Goal: Information Seeking & Learning: Learn about a topic

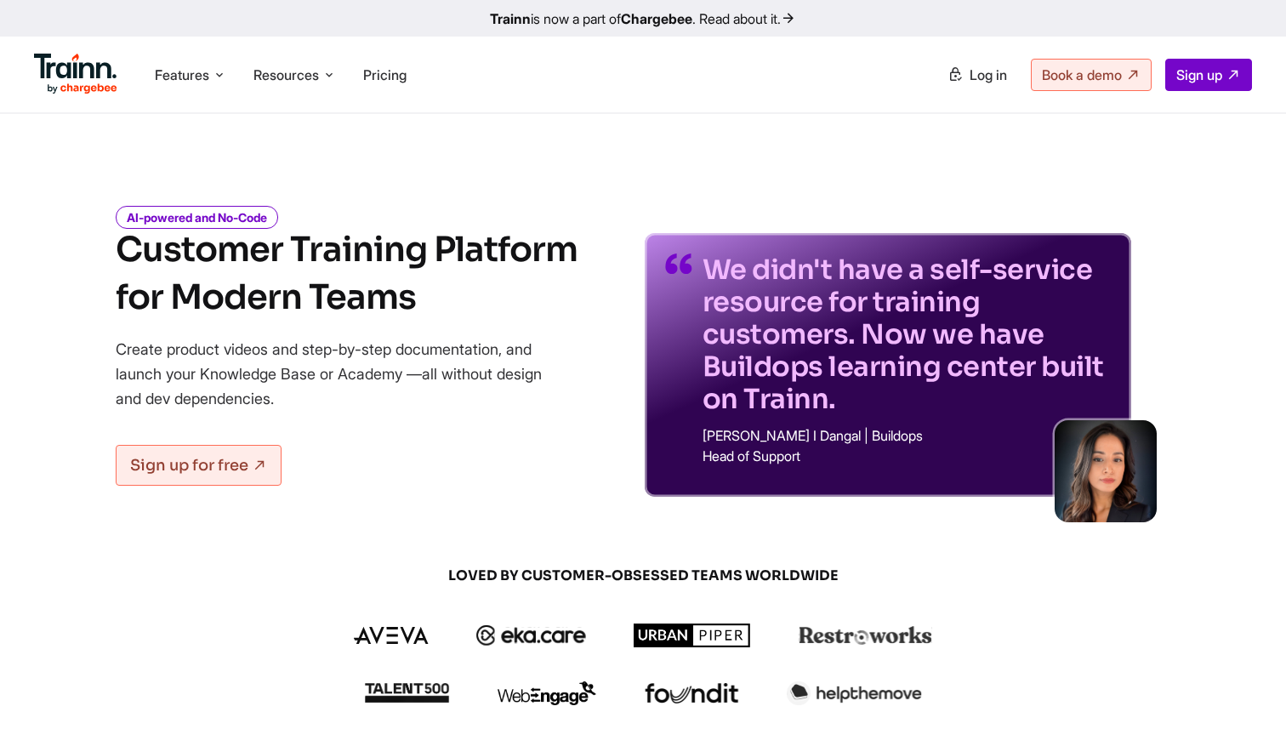
click at [447, 225] on div "AI-powered and No-Code Customer Training Platform for Modern Teams Create produ…" at bounding box center [347, 353] width 462 height 288
click at [690, 191] on div "We didn't have a self-service resource for training customers. Now we have Buil…" at bounding box center [888, 339] width 487 height 315
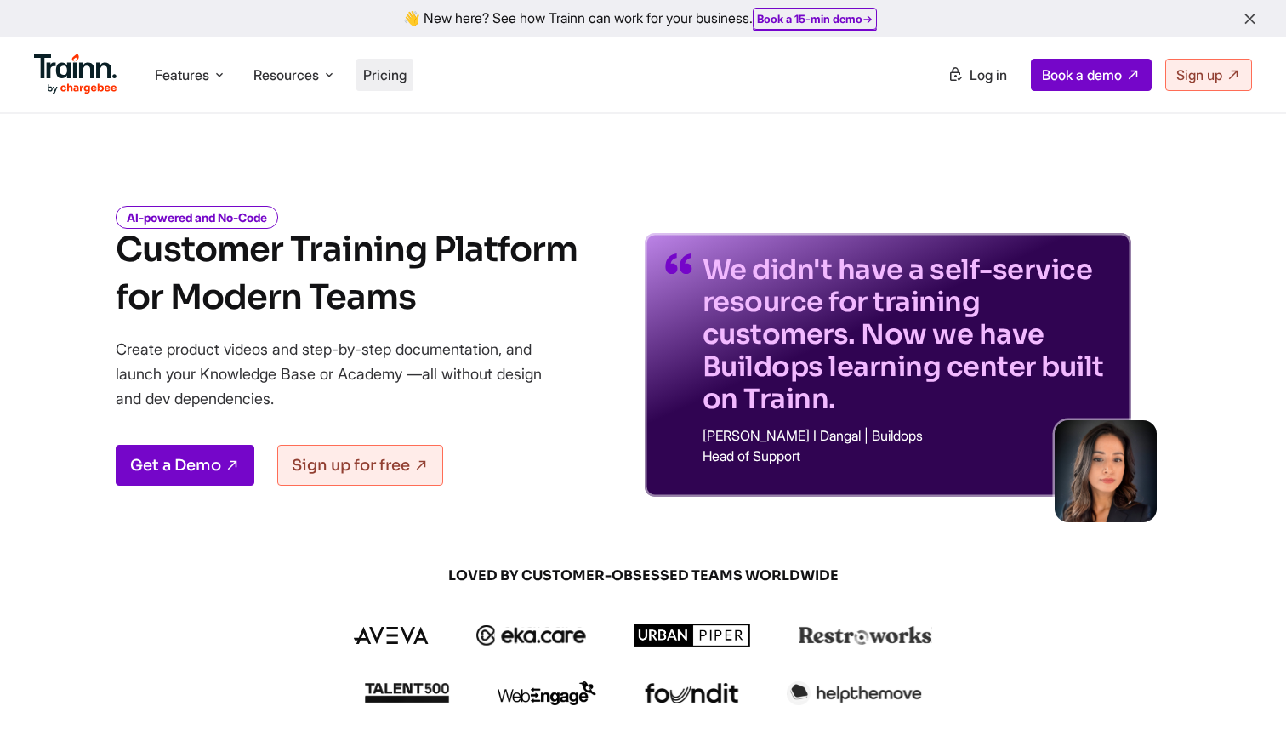
click at [362, 80] on li "Pricing" at bounding box center [384, 75] width 57 height 32
click at [384, 72] on span "Pricing" at bounding box center [384, 74] width 43 height 17
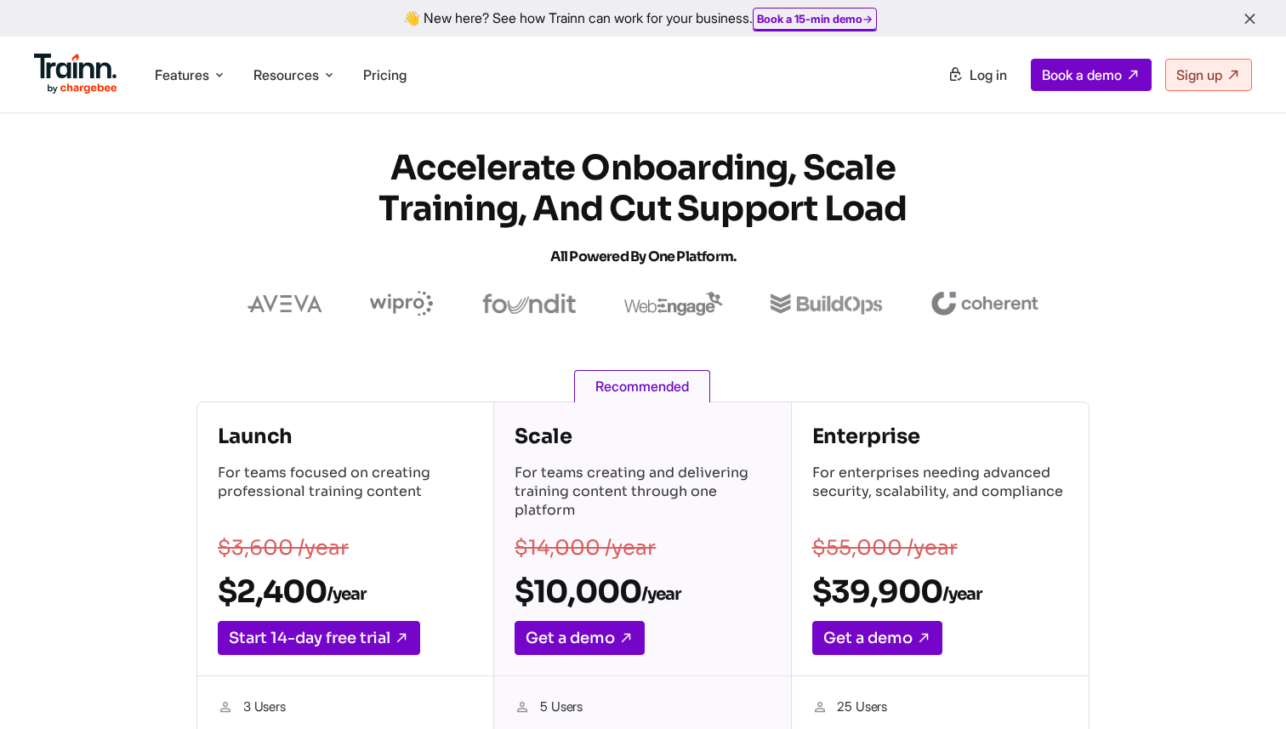
click at [1244, 15] on icon "button" at bounding box center [1250, 19] width 18 height 19
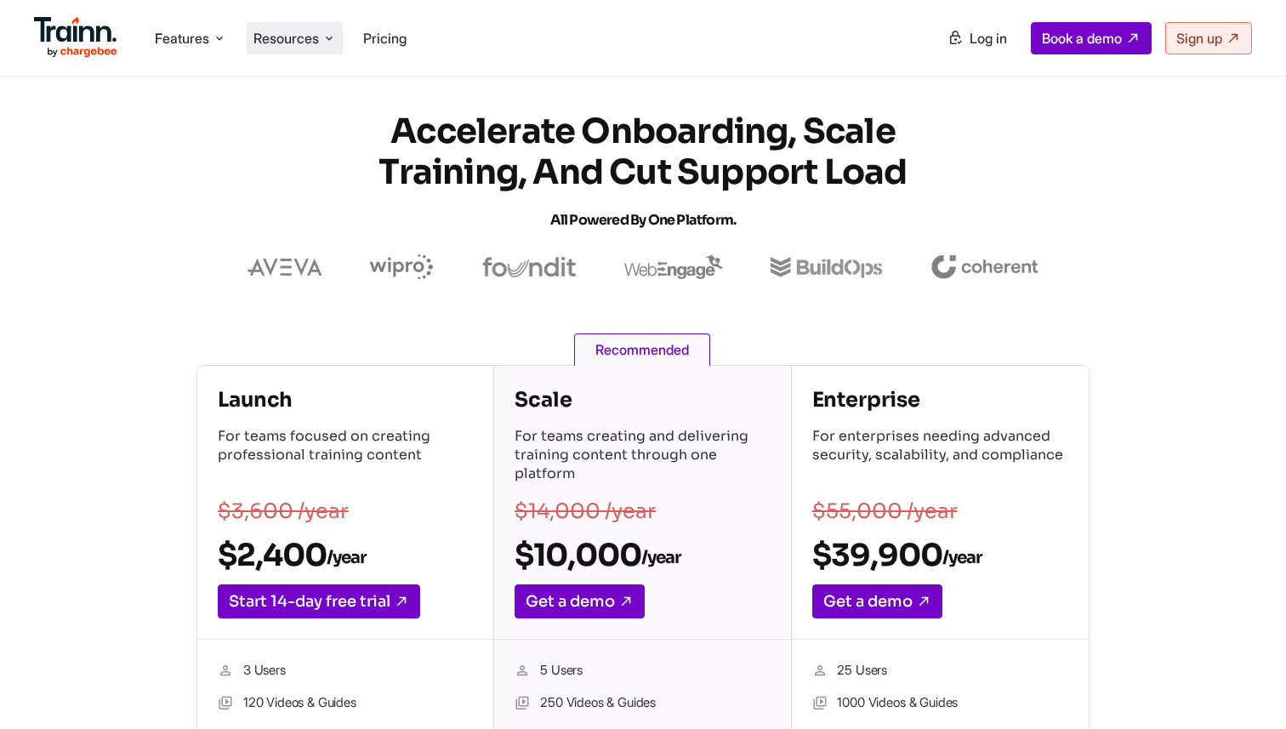
click at [288, 38] on span "Resources" at bounding box center [285, 38] width 65 height 19
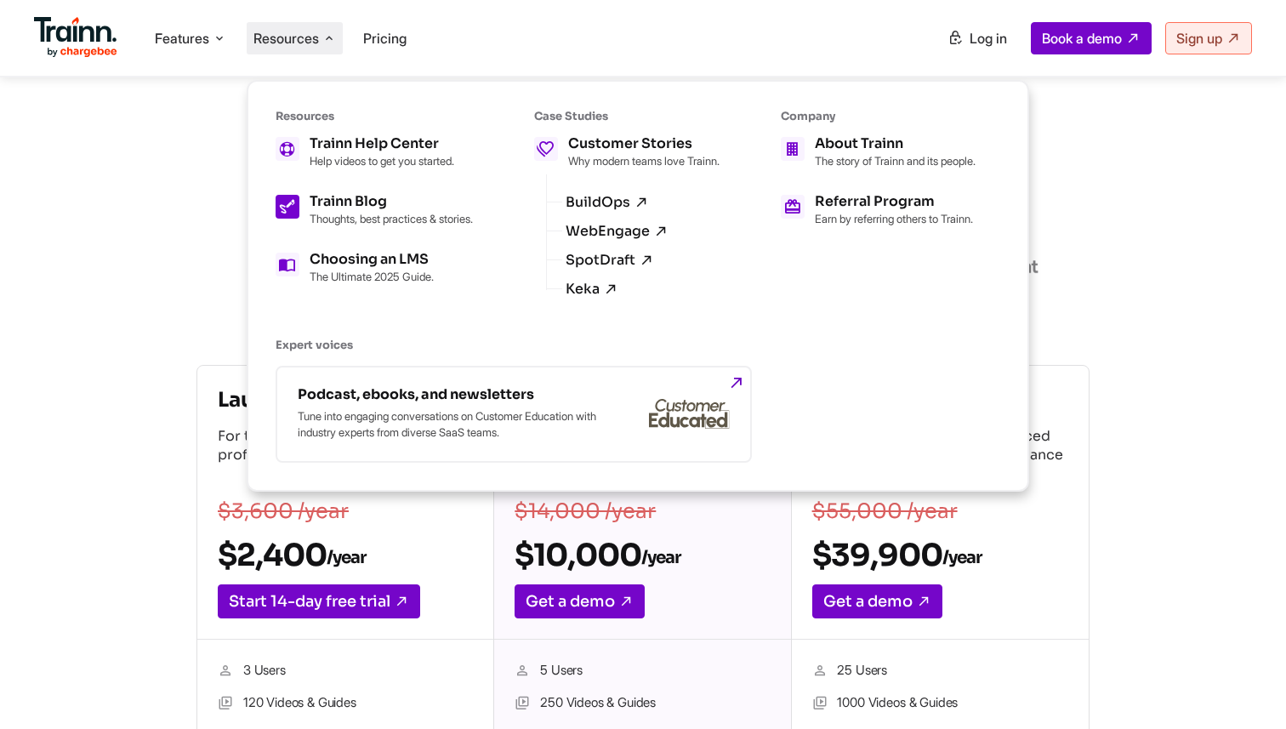
click at [345, 209] on div "Trainn Blog Thoughts, best practices & stories." at bounding box center [391, 210] width 163 height 31
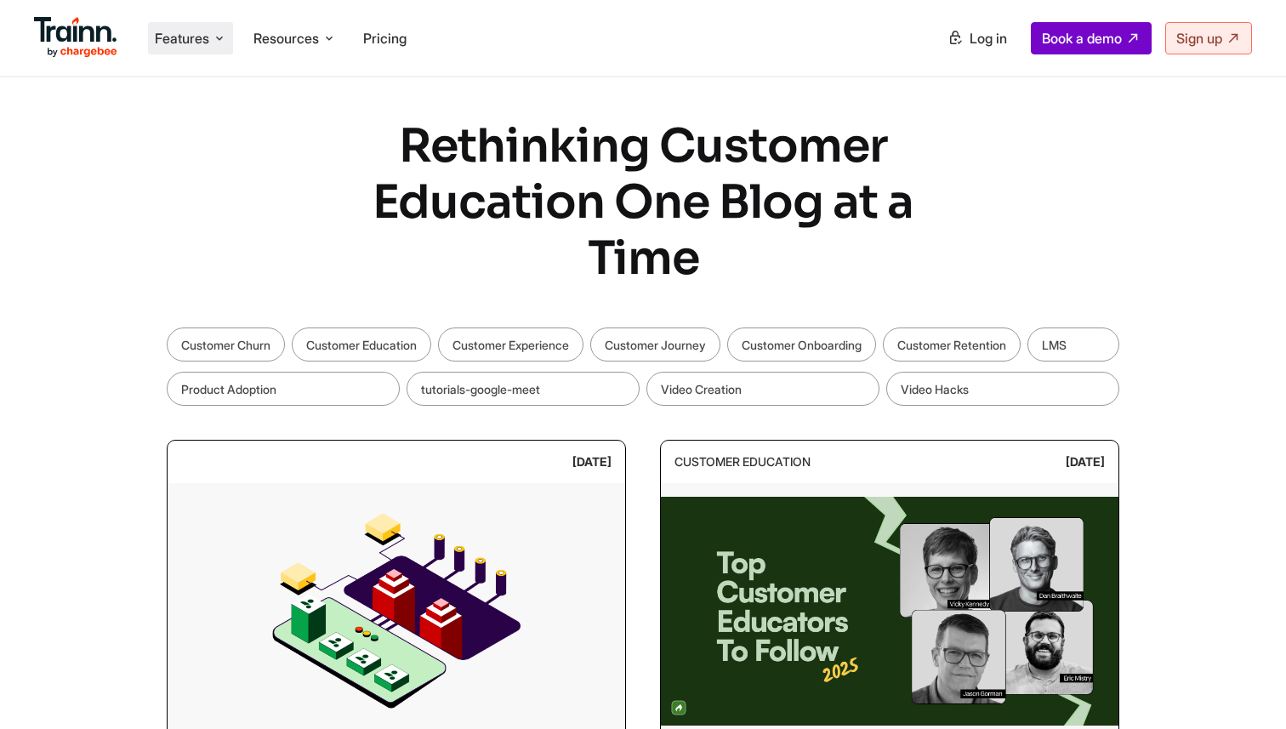
click at [185, 43] on span "Features" at bounding box center [182, 38] width 54 height 19
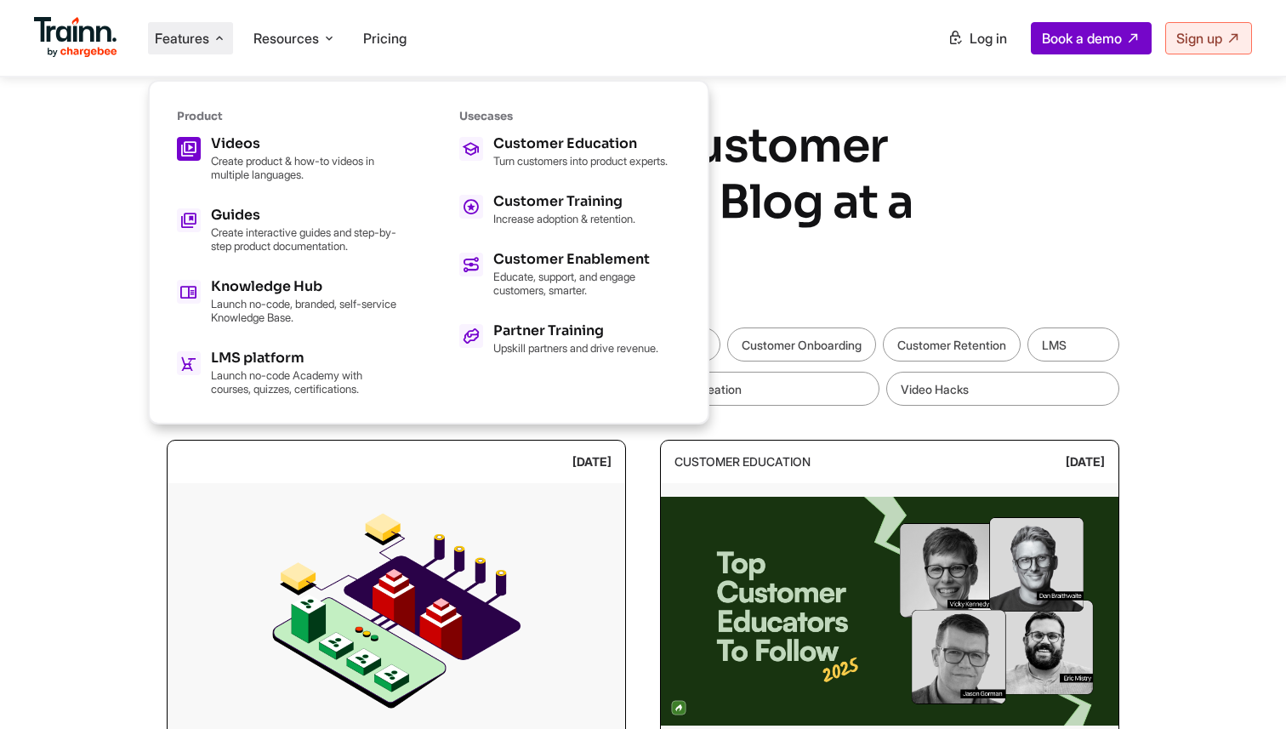
click at [231, 140] on h5 "Videos" at bounding box center [304, 144] width 187 height 14
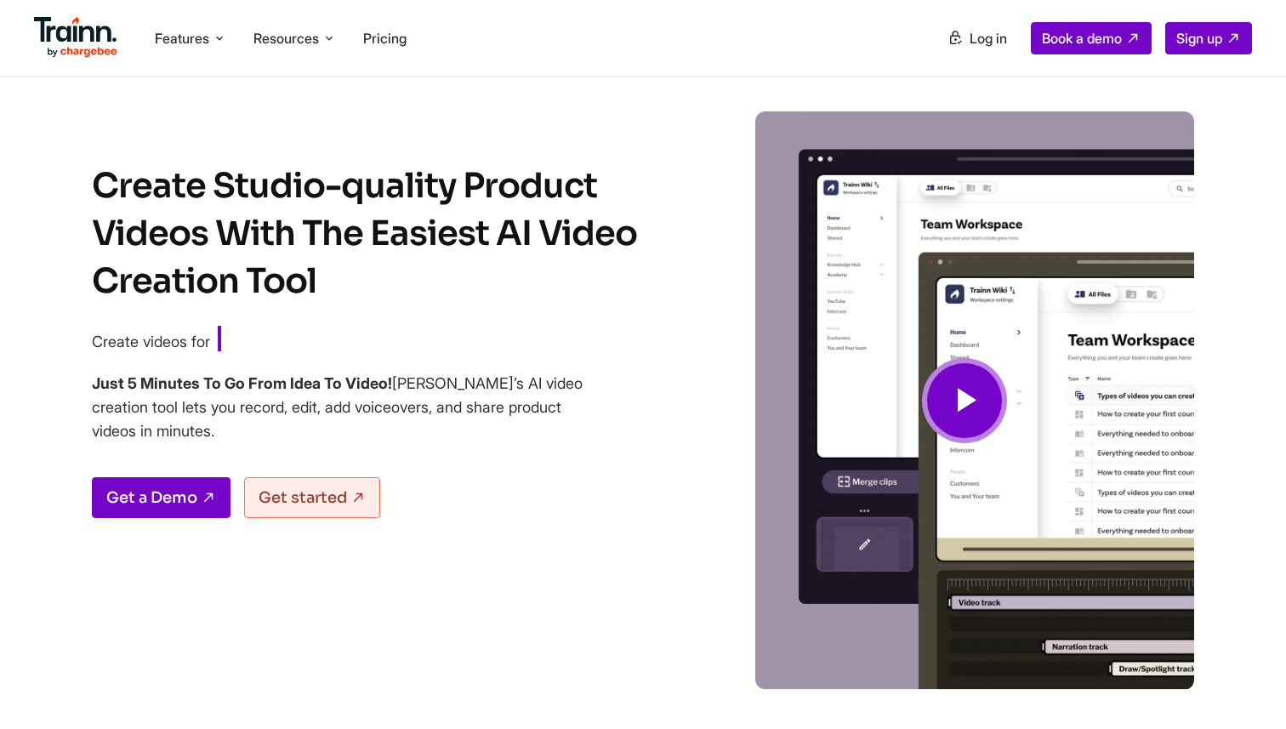
click at [100, 39] on img at bounding box center [75, 37] width 83 height 41
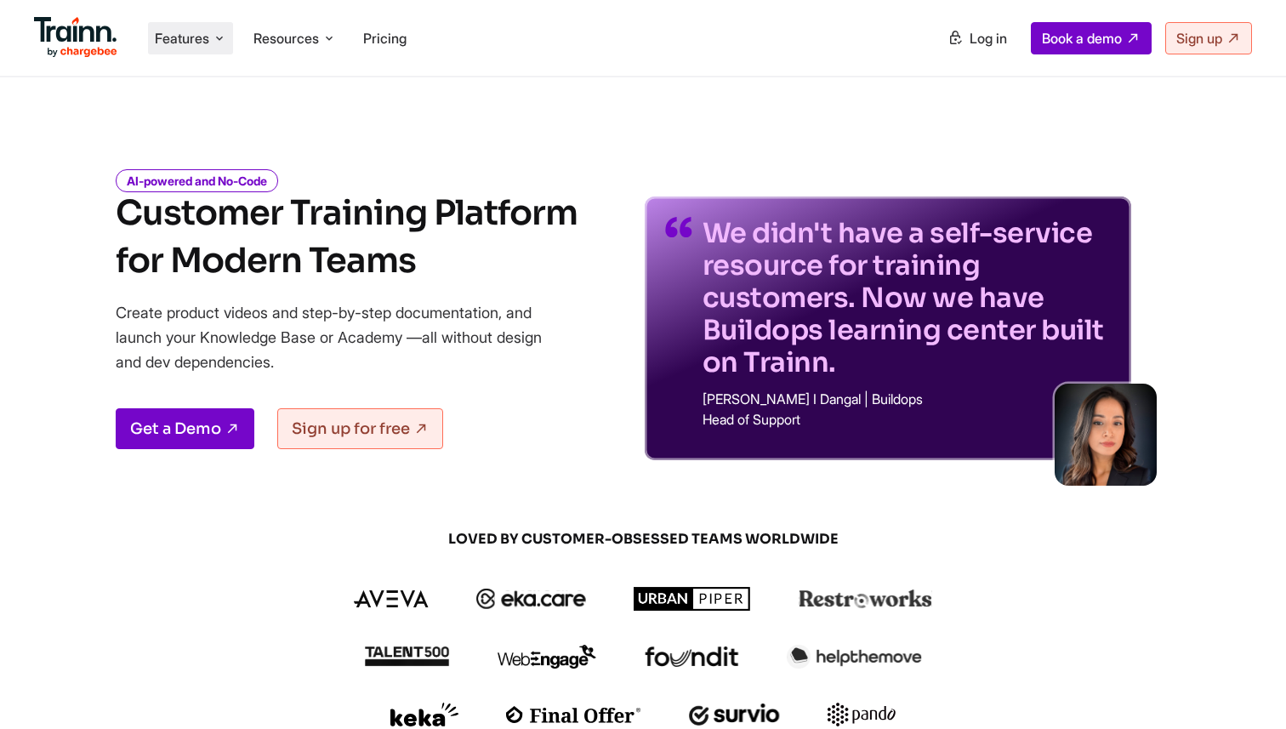
click at [221, 40] on icon at bounding box center [220, 38] width 14 height 17
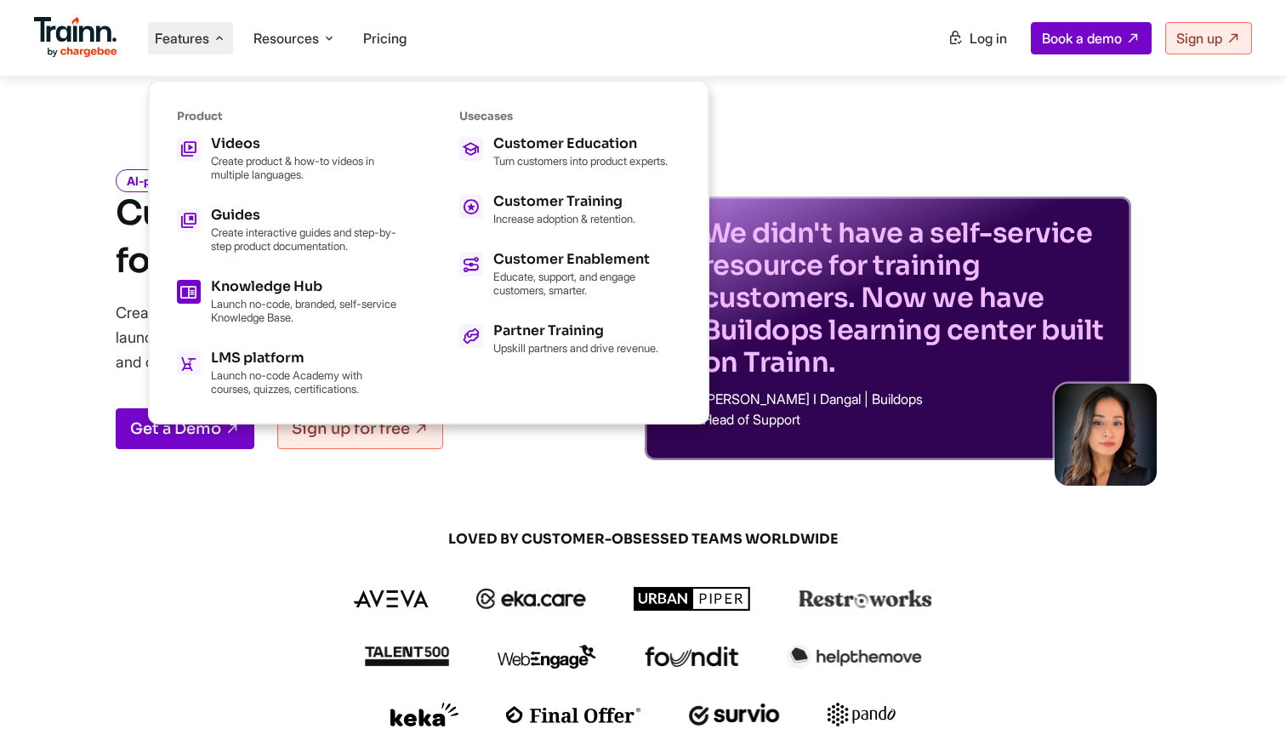
click at [319, 288] on h5 "Knowledge Hub" at bounding box center [304, 287] width 187 height 14
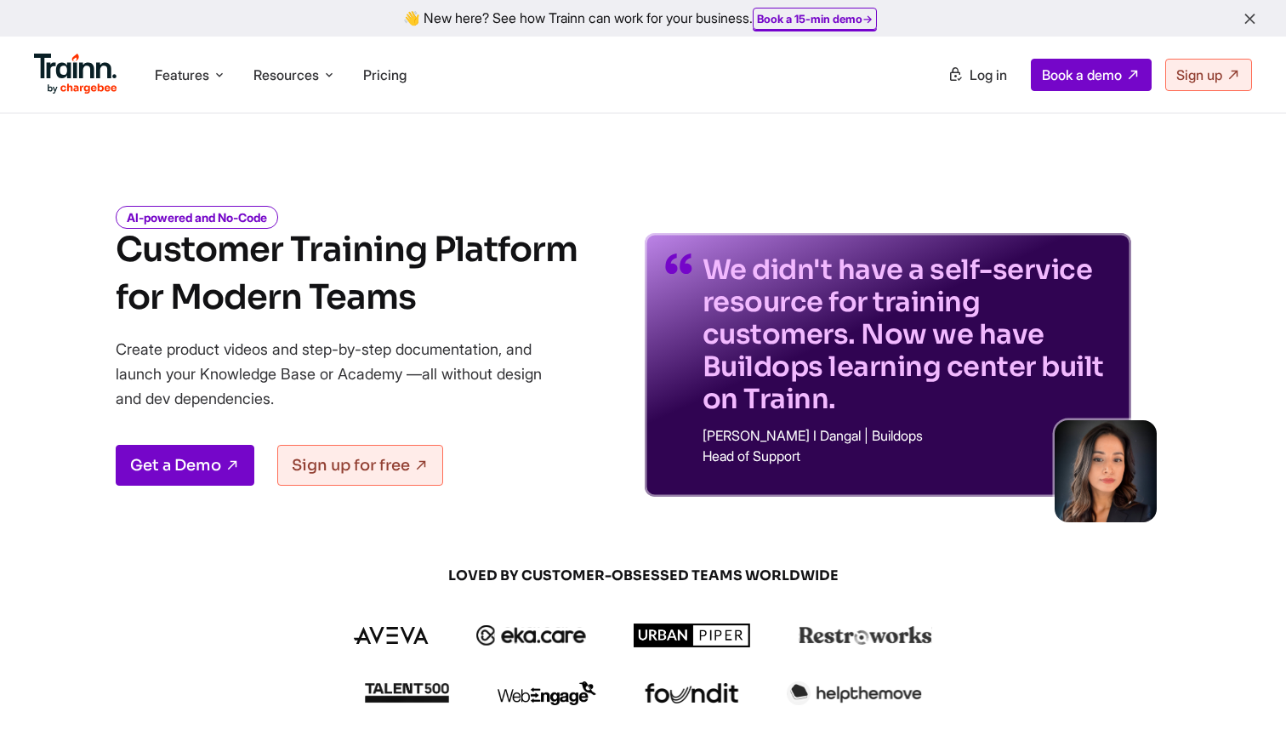
click at [1248, 22] on icon "button" at bounding box center [1250, 19] width 18 height 19
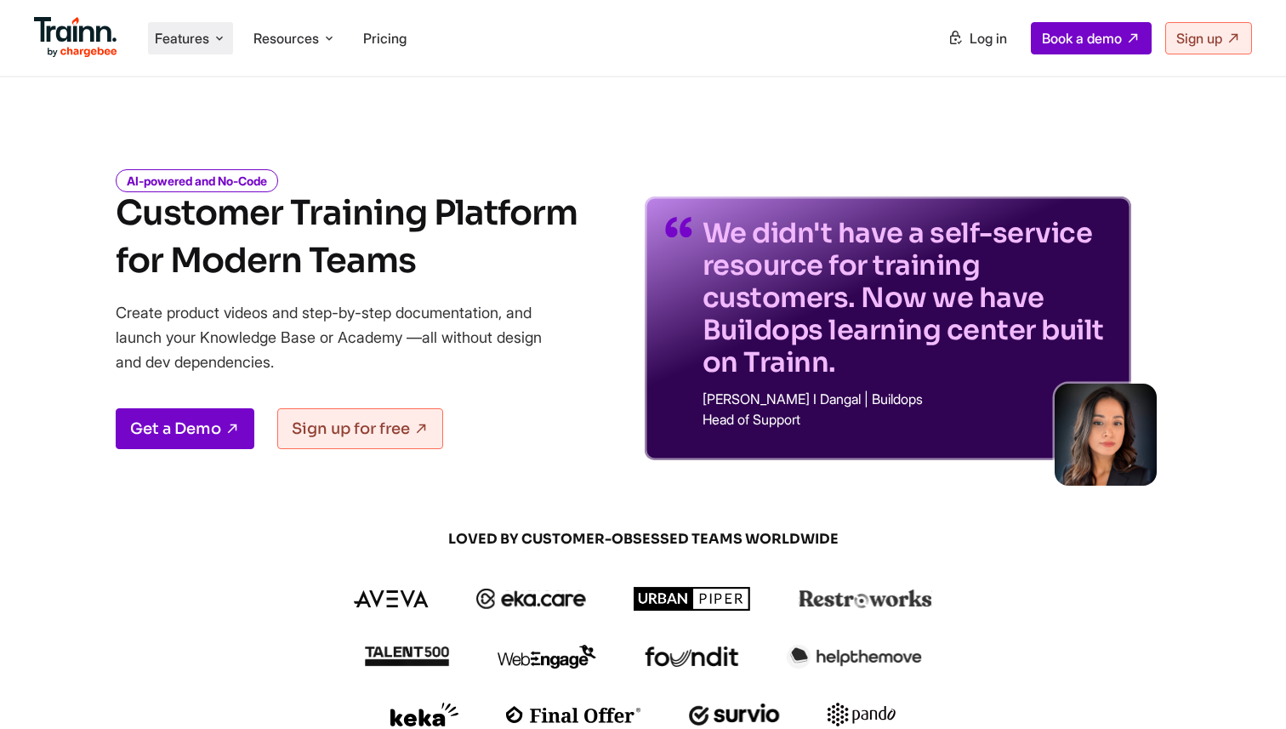
click at [210, 50] on li "Features Product Videos Create product & how-to videos in multiple languages. G…" at bounding box center [190, 38] width 85 height 32
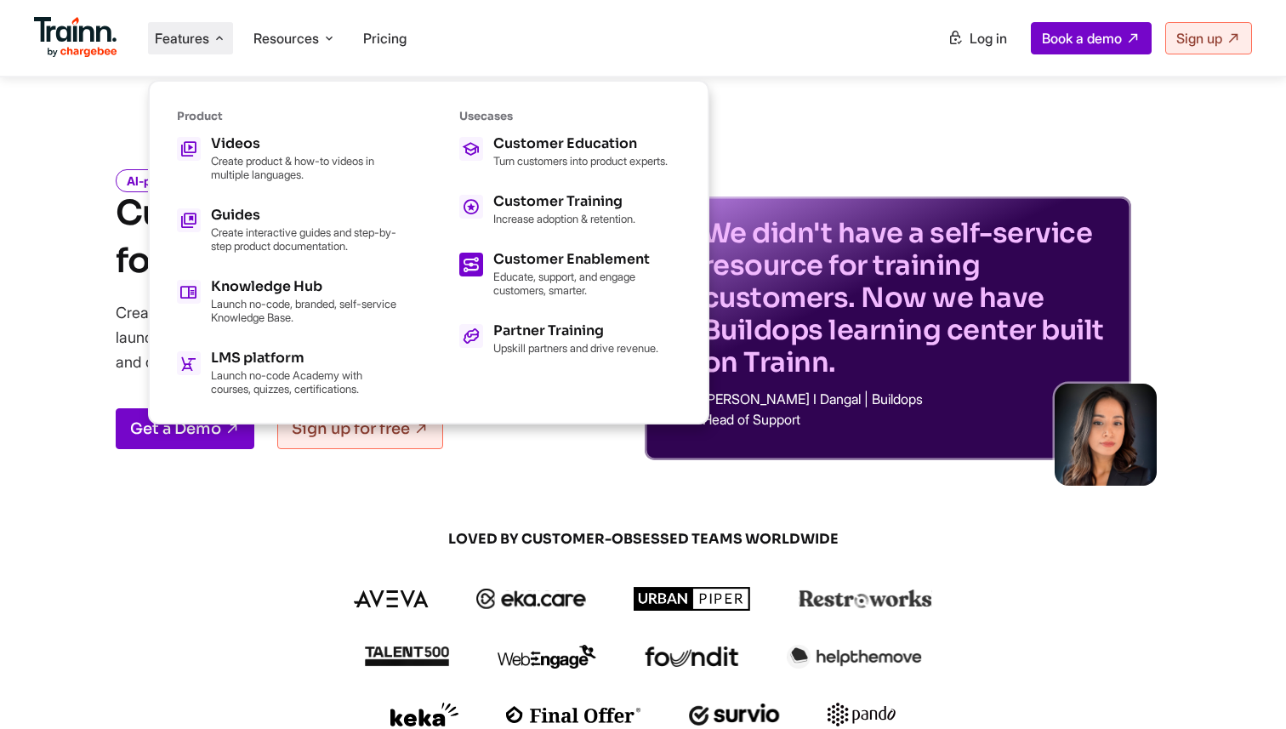
click at [598, 288] on p "Educate, support, and engage customers, smarter." at bounding box center [586, 283] width 187 height 27
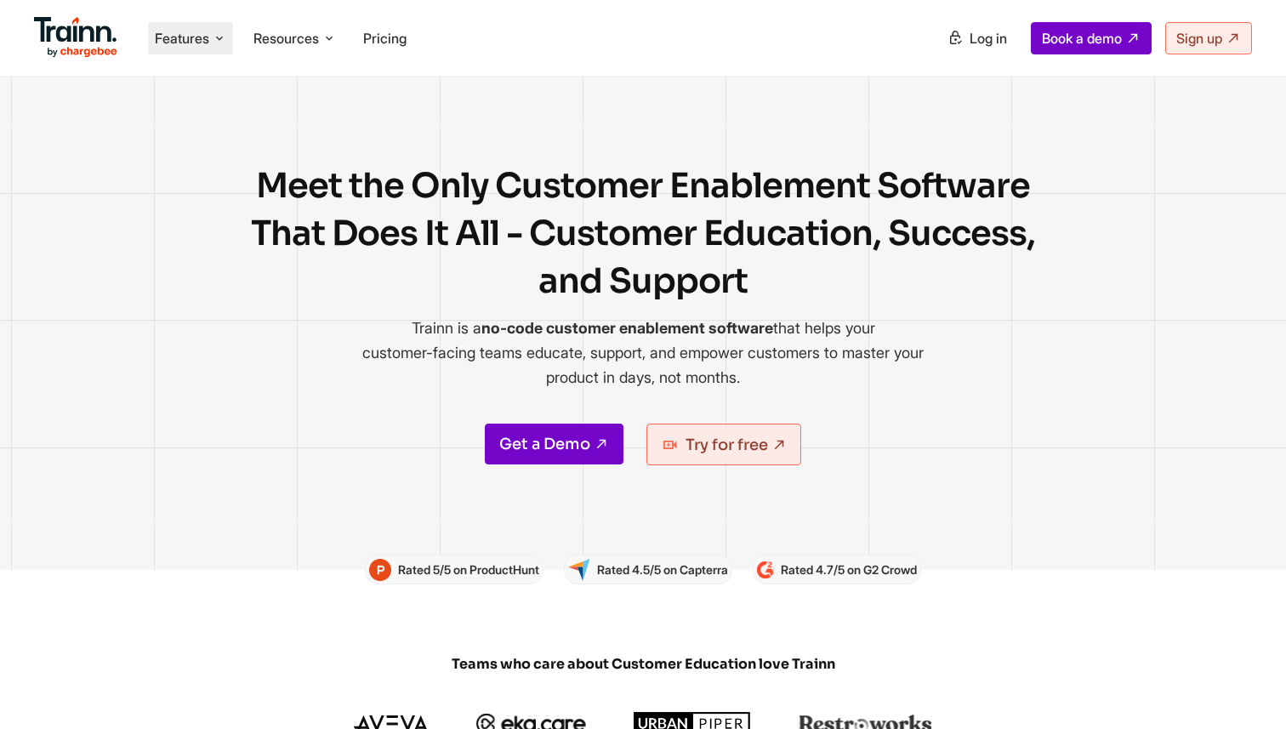
click at [168, 50] on li "Features Product Videos Create product & how-to videos in multiple languages. G…" at bounding box center [190, 38] width 85 height 32
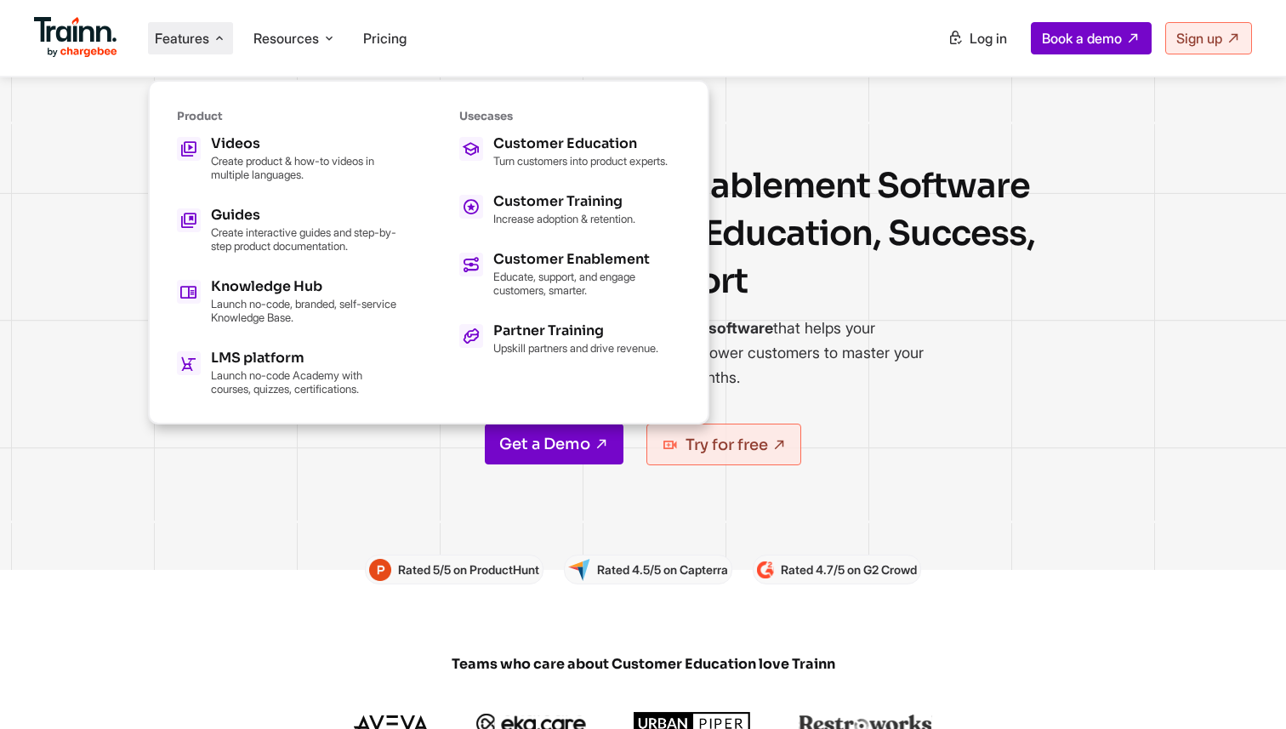
click at [87, 26] on img at bounding box center [75, 37] width 83 height 41
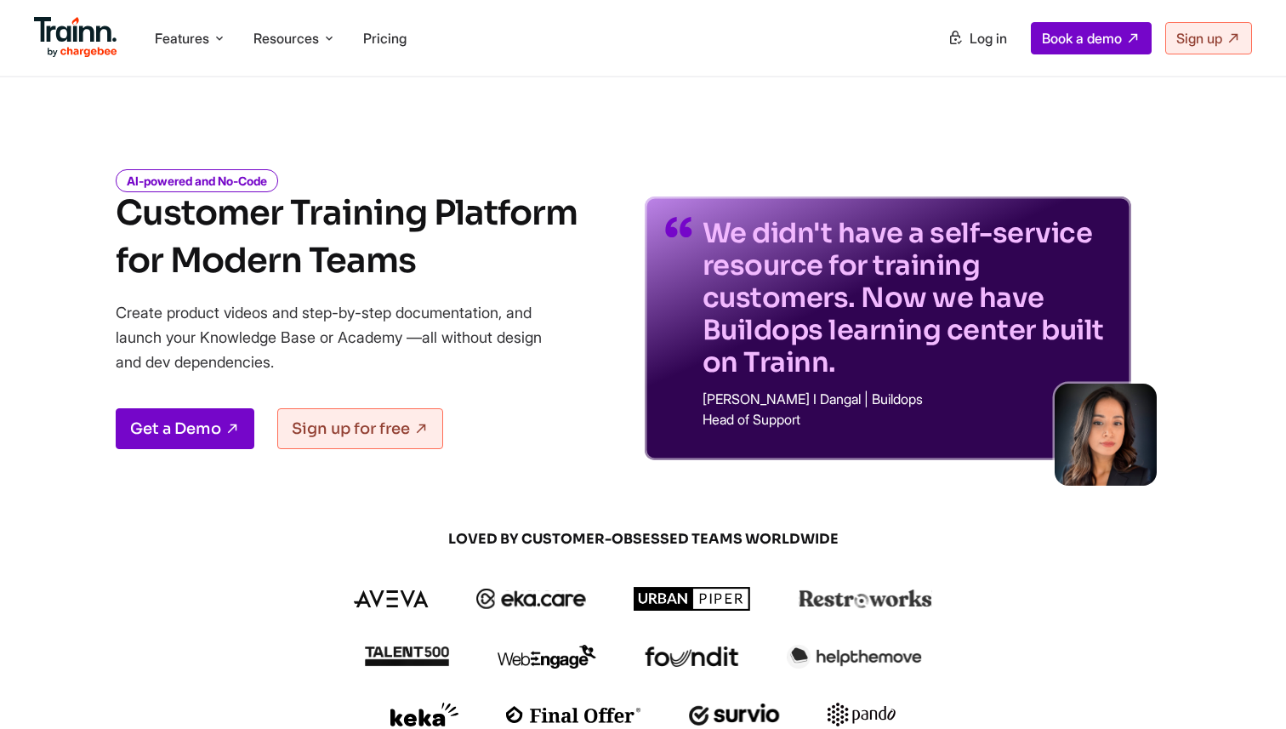
click at [510, 147] on div "AI-powered and No-Code Customer Training Platform for Modern Teams Create produ…" at bounding box center [643, 302] width 1225 height 315
click at [190, 37] on span "Features" at bounding box center [182, 38] width 54 height 19
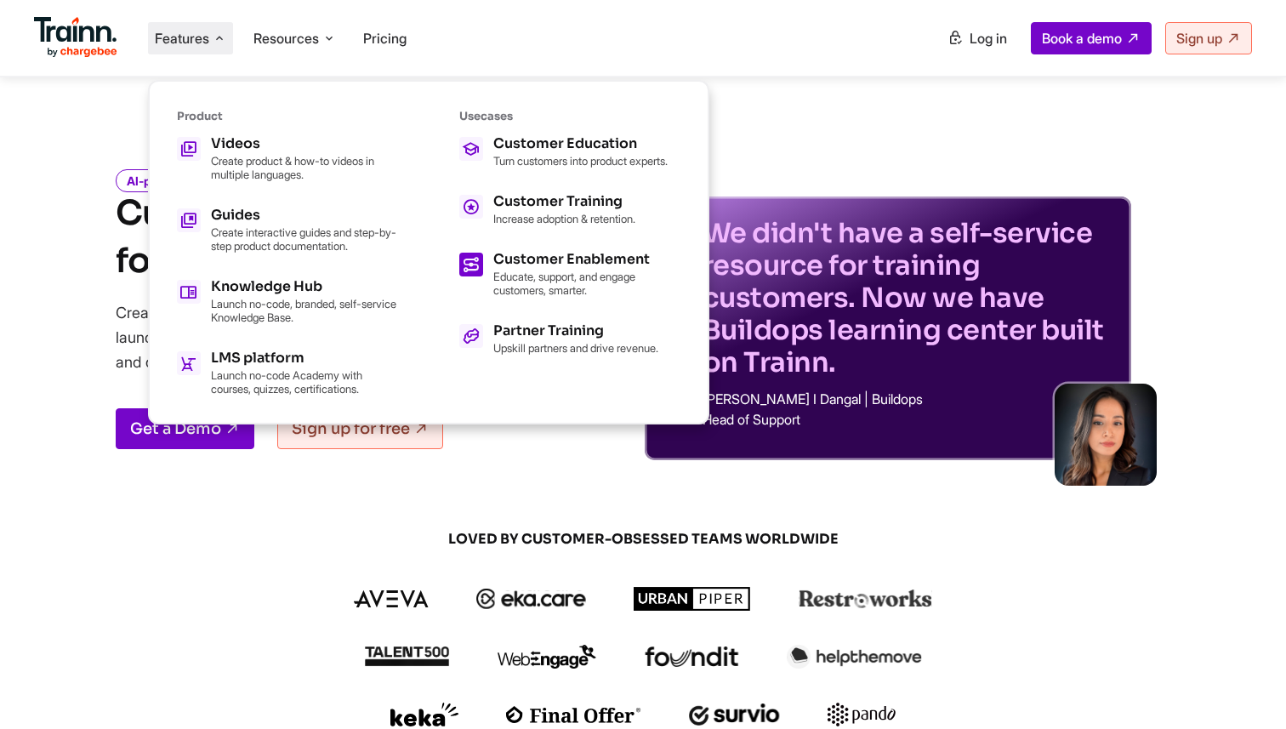
click at [574, 292] on p "Educate, support, and engage customers, smarter." at bounding box center [586, 283] width 187 height 27
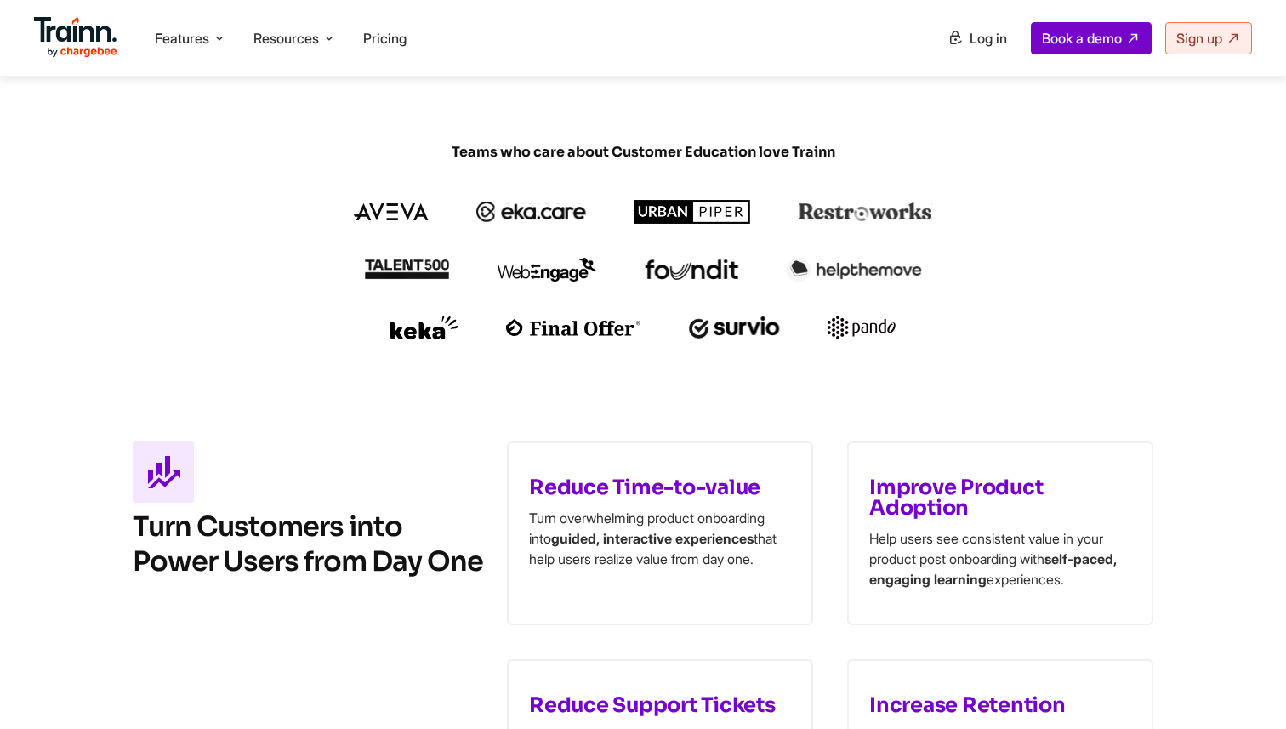
scroll to position [629, 0]
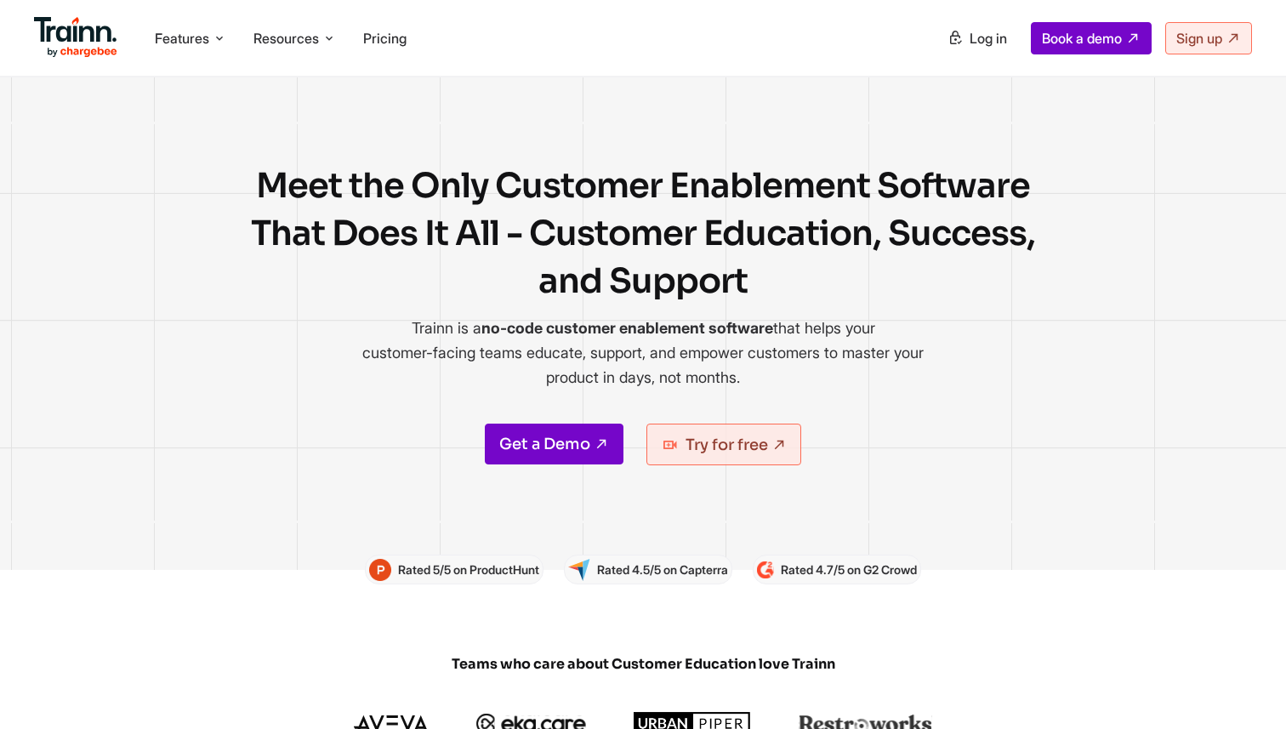
click at [92, 36] on img at bounding box center [75, 37] width 83 height 41
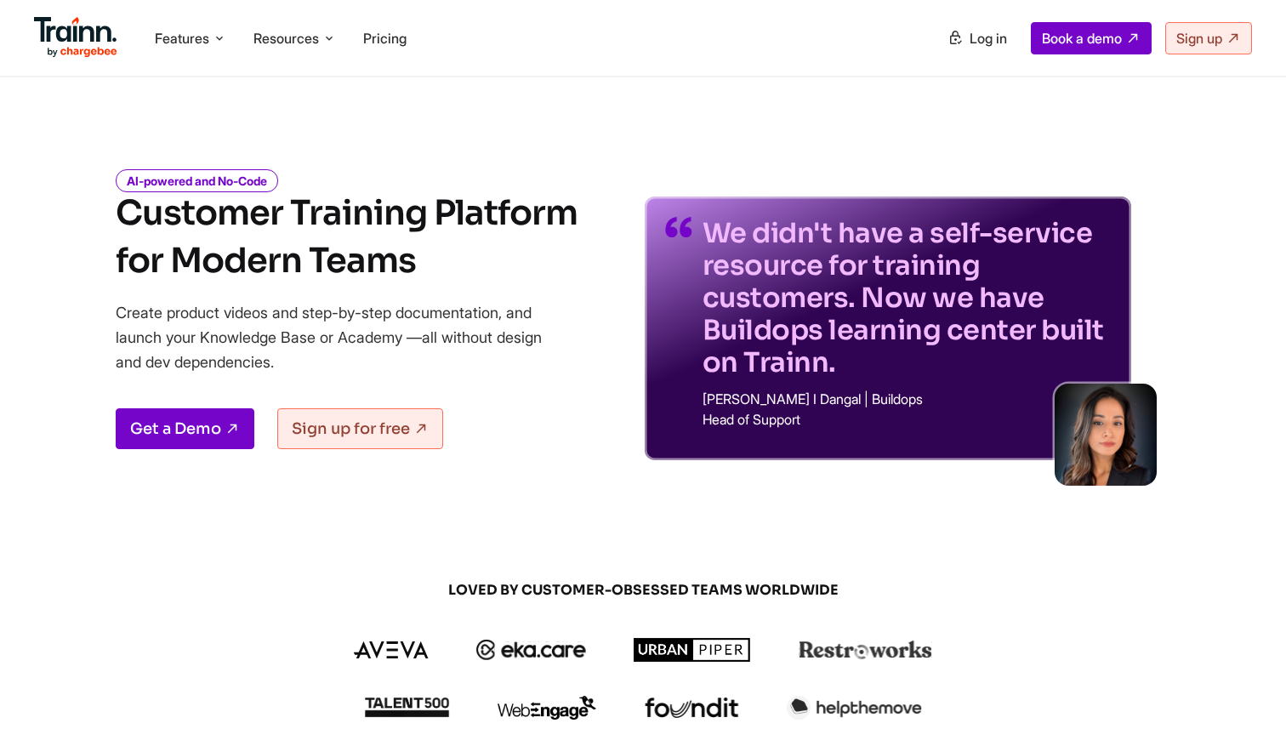
click at [389, 291] on div "AI-powered and No-Code Customer Training Platform for Modern Teams Create produ…" at bounding box center [347, 317] width 462 height 288
click at [837, 168] on div "We didn't have a self-service resource for training customers. Now we have Buil…" at bounding box center [888, 302] width 487 height 315
click at [387, 30] on span "Pricing" at bounding box center [384, 38] width 43 height 17
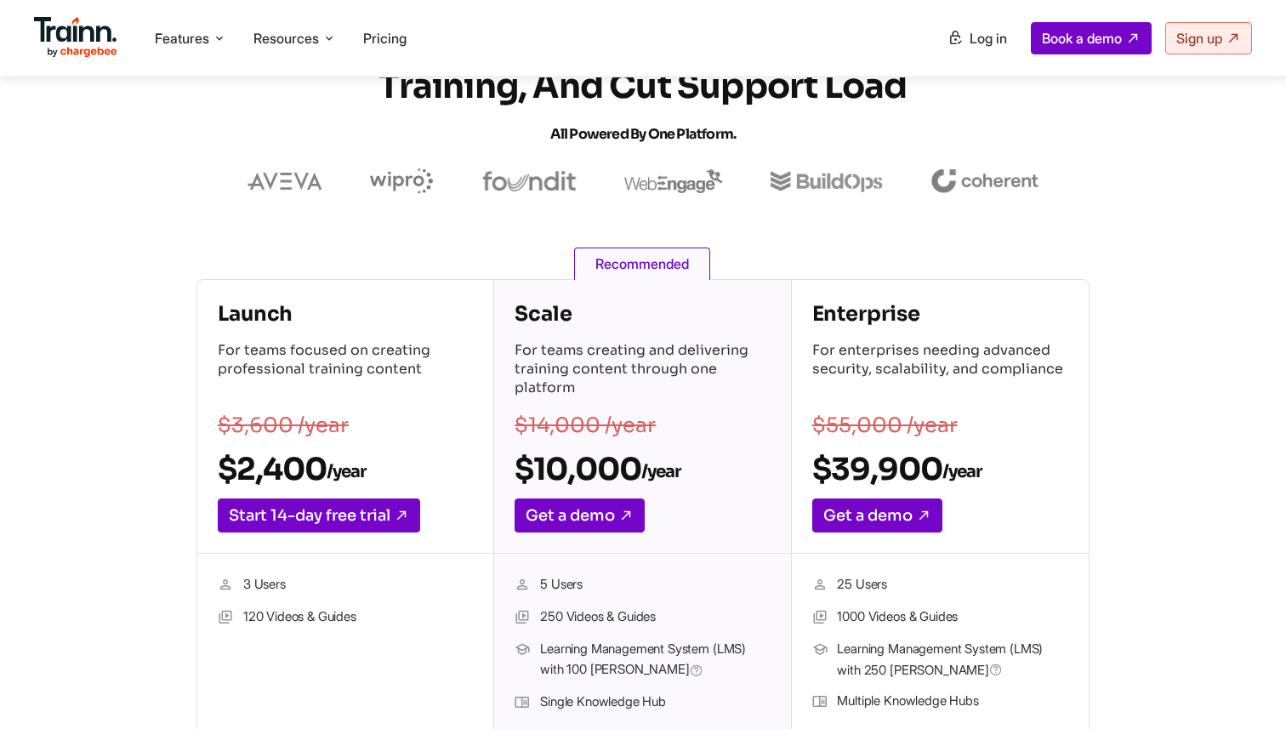
scroll to position [87, 0]
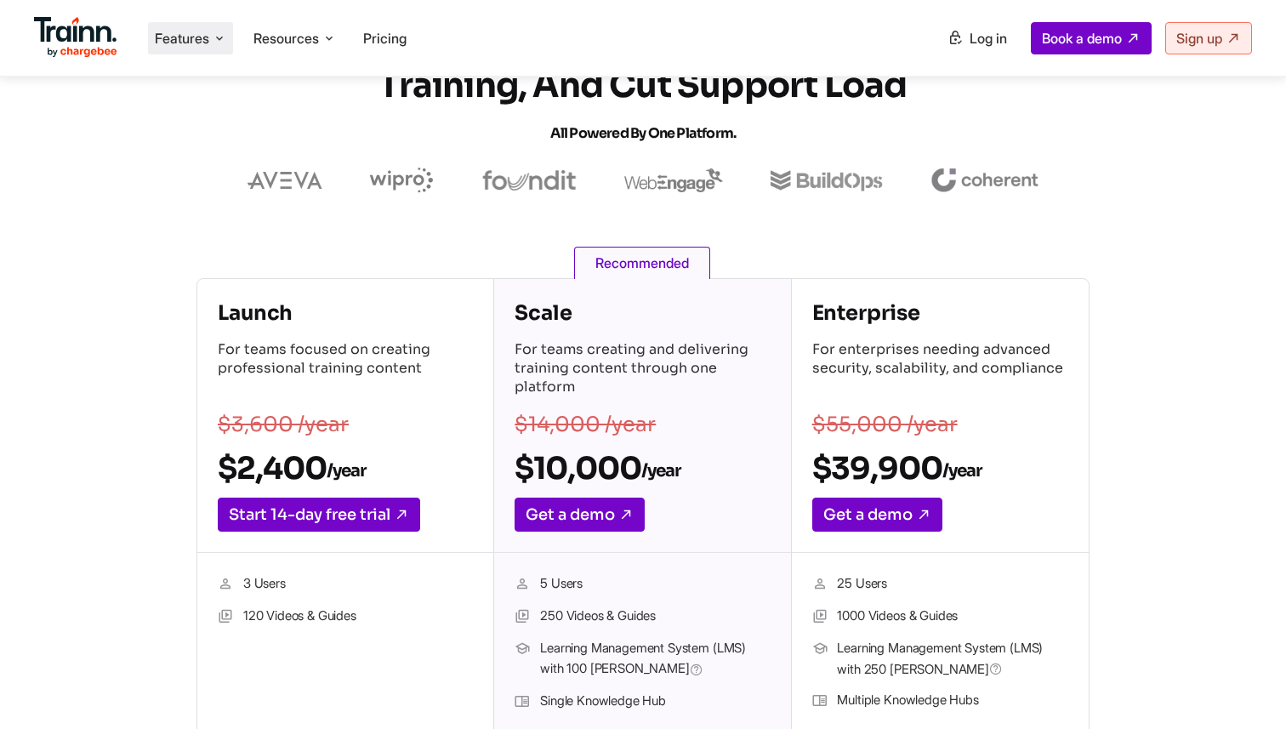
click at [186, 48] on li "Features Product Videos Create product & how-to videos in multiple languages. G…" at bounding box center [190, 38] width 85 height 32
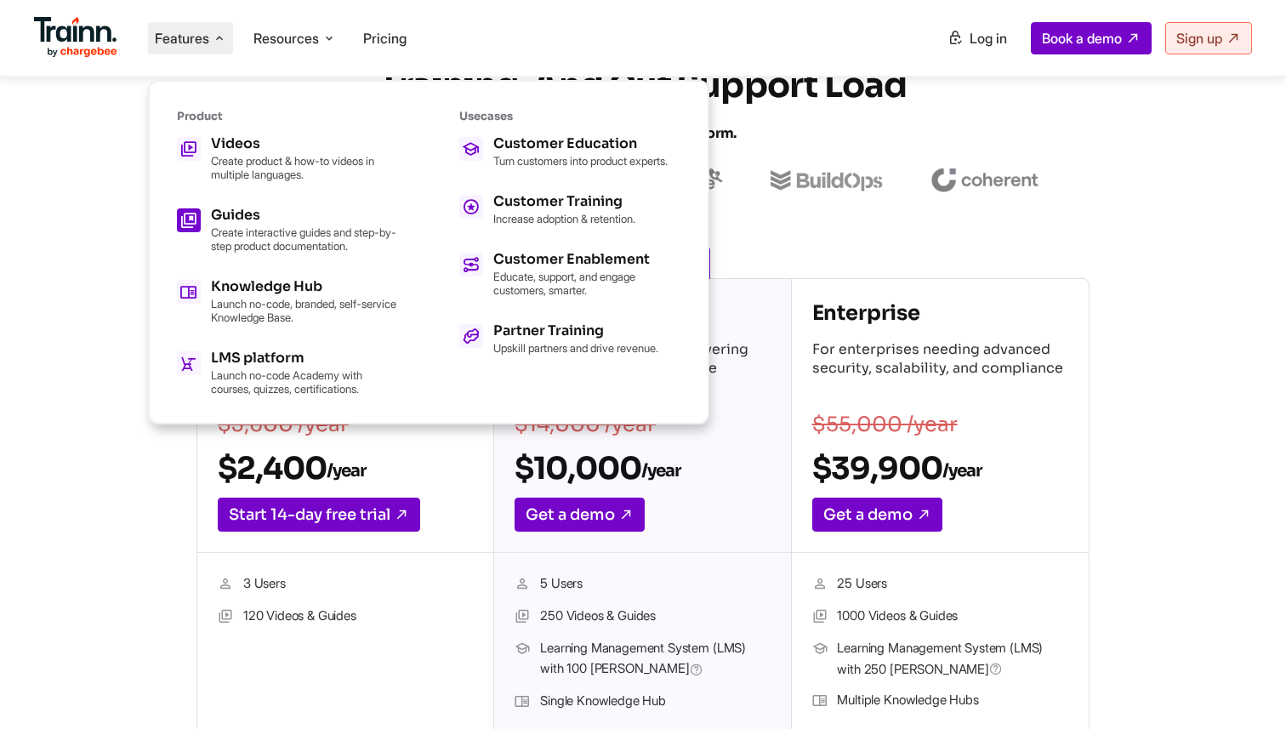
click at [298, 231] on p "Create interactive guides and step-by-step product documentation." at bounding box center [304, 238] width 187 height 27
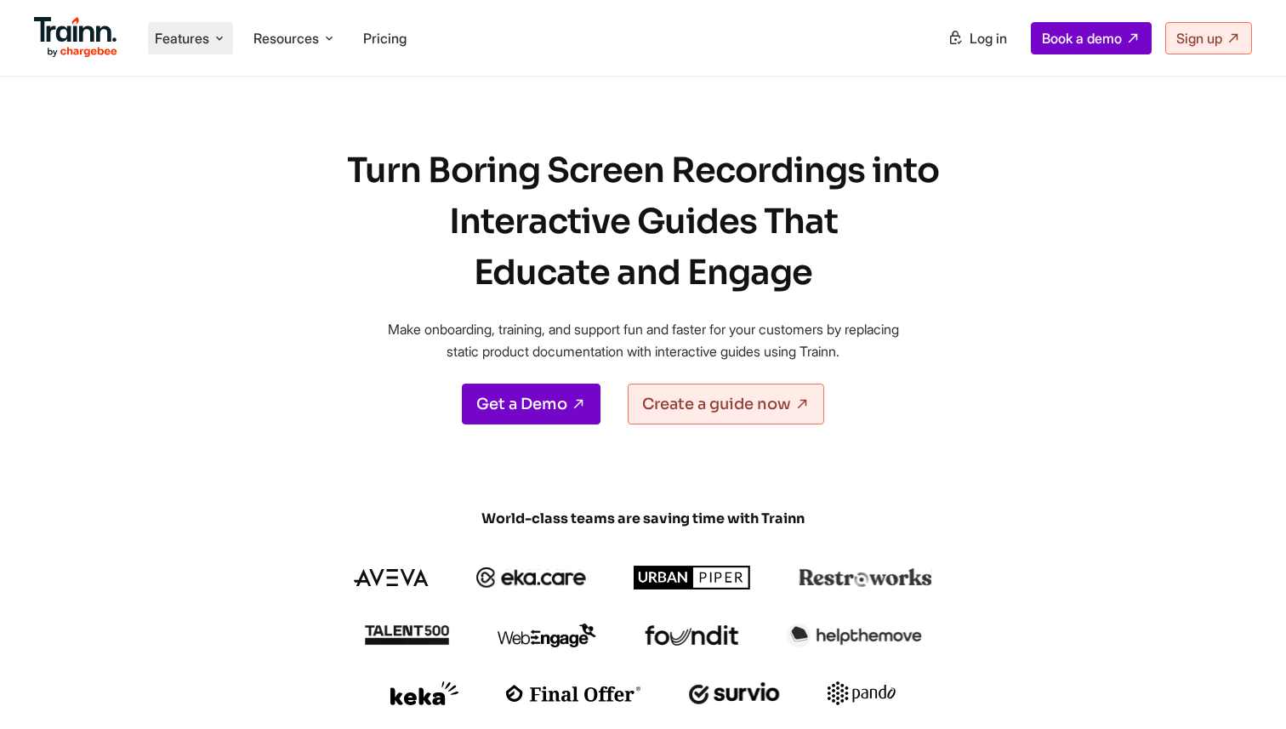
click at [186, 50] on li "Features Product Videos Create product & how-to videos in multiple languages. G…" at bounding box center [190, 38] width 85 height 32
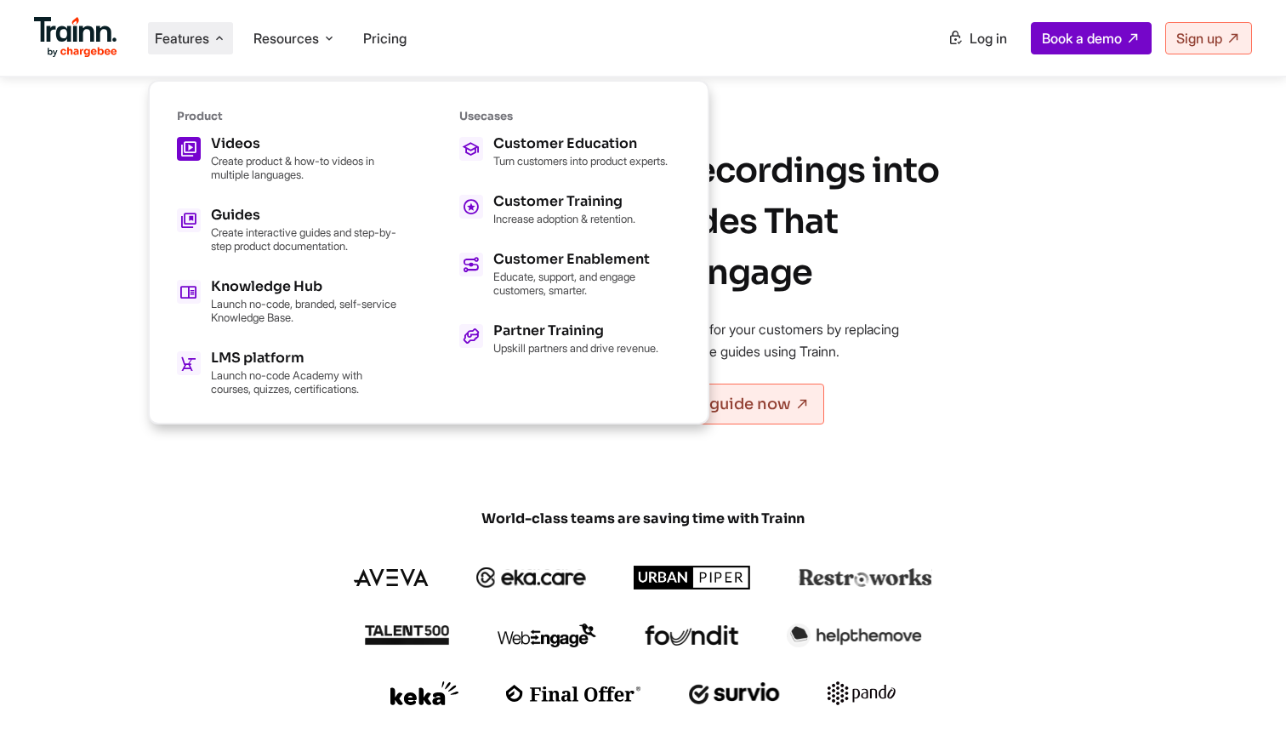
click at [307, 150] on div "Videos Create product & how-to videos in multiple languages." at bounding box center [304, 159] width 187 height 44
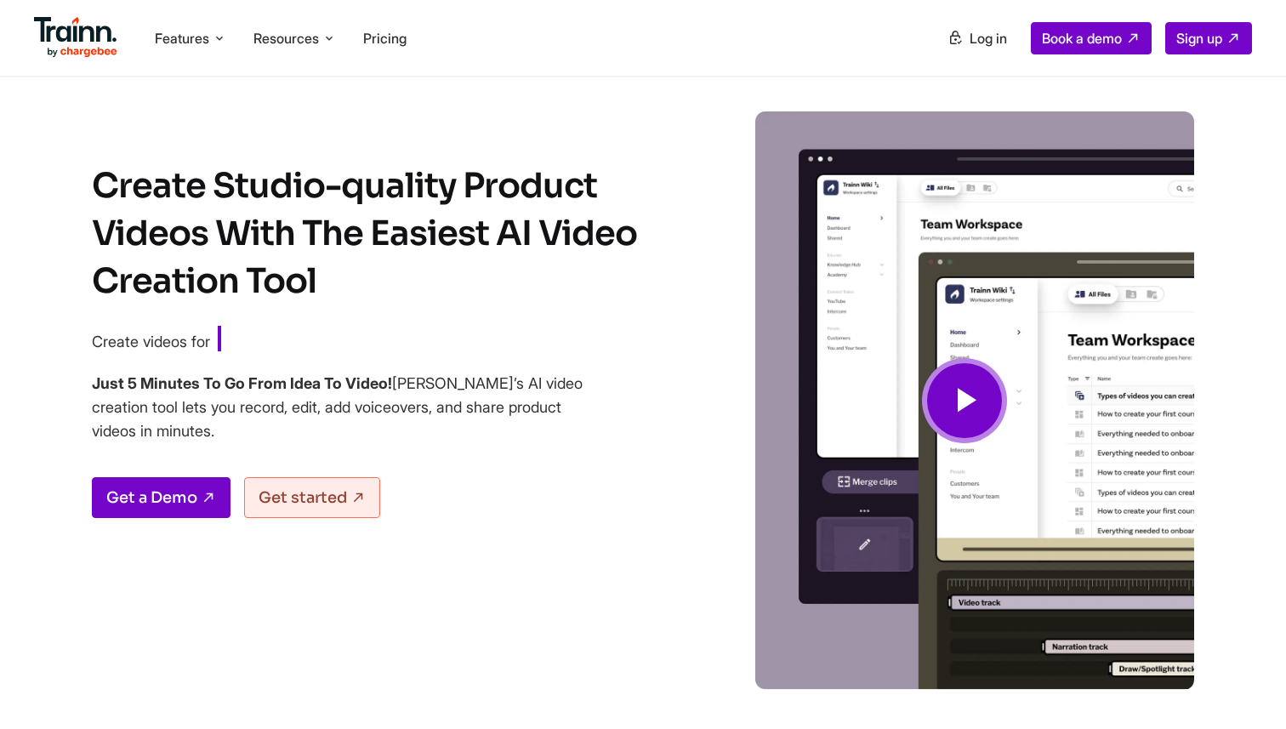
click at [624, 424] on div "Create Studio-quality Product Videos With The Easiest AI Video Creation Tool Cr…" at bounding box center [381, 425] width 578 height 527
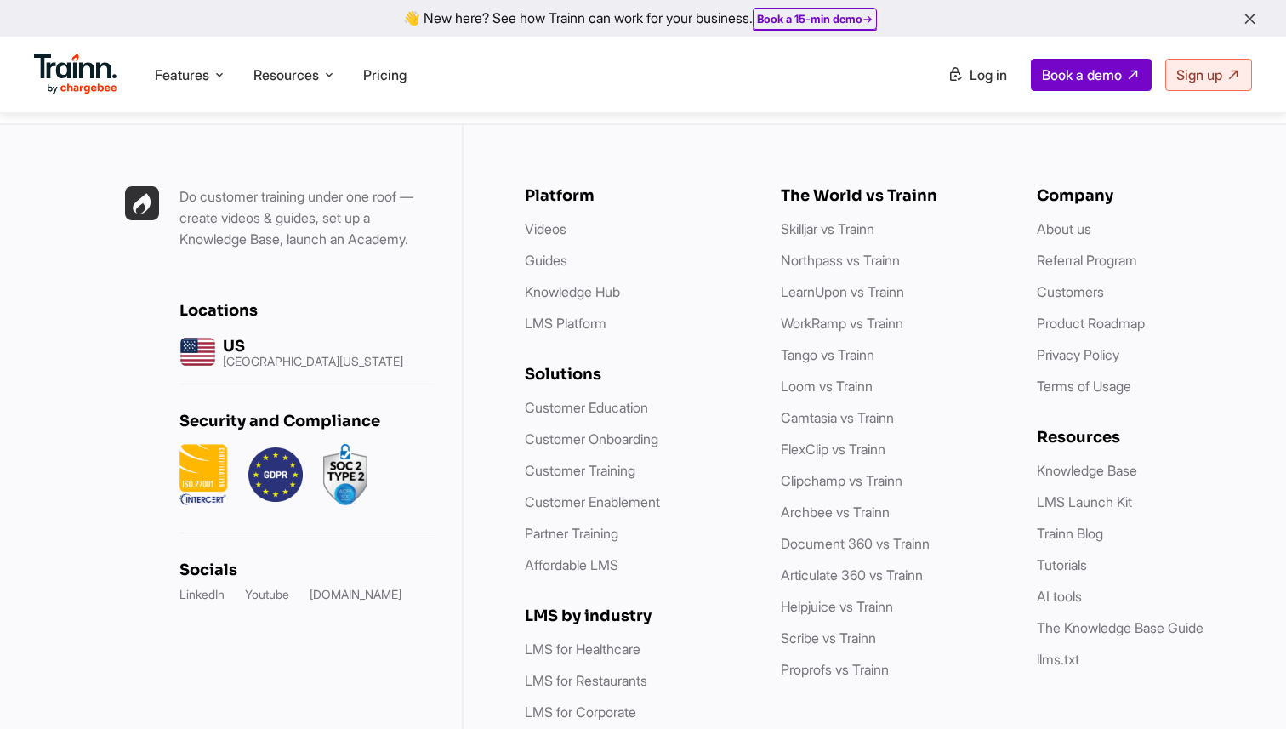
scroll to position [4826, 0]
click at [763, 85] on ul "Product Videos Guides Knowledge Hub LMS Platform Usecases Customer Education Cu…" at bounding box center [947, 75] width 609 height 32
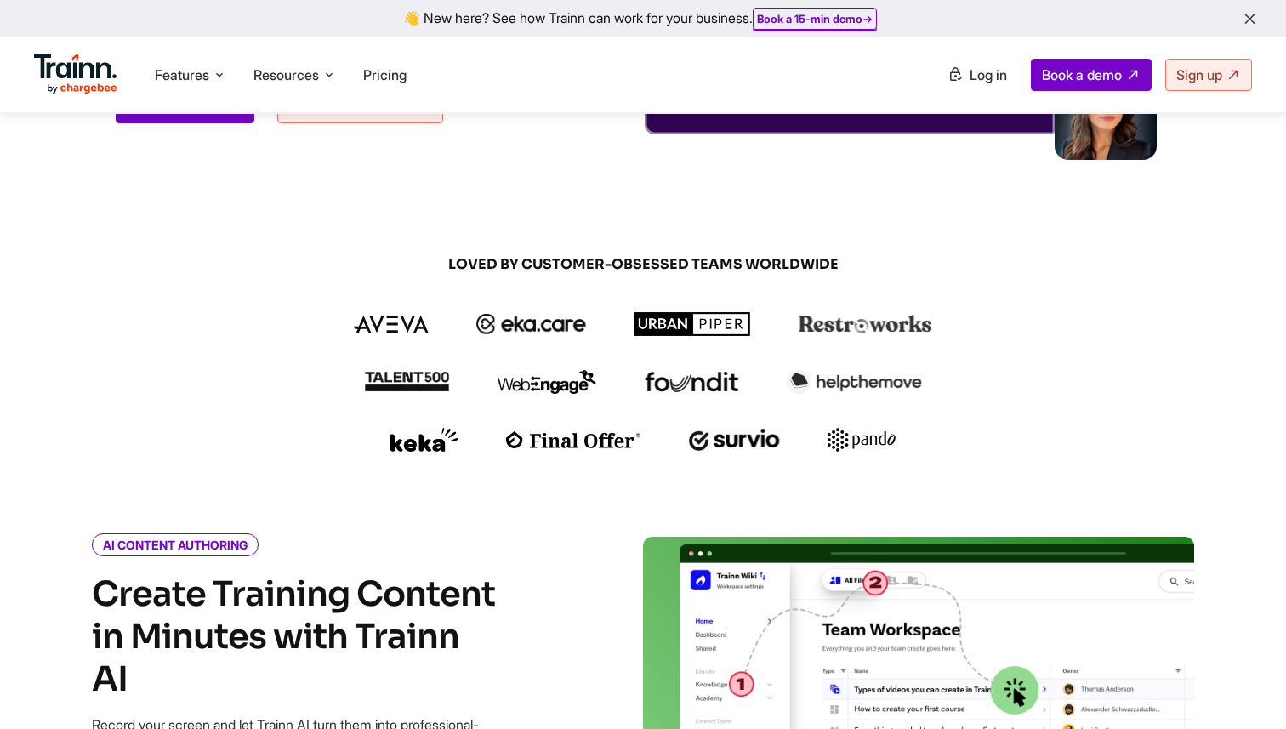
scroll to position [0, 0]
